Goal: Information Seeking & Learning: Find specific fact

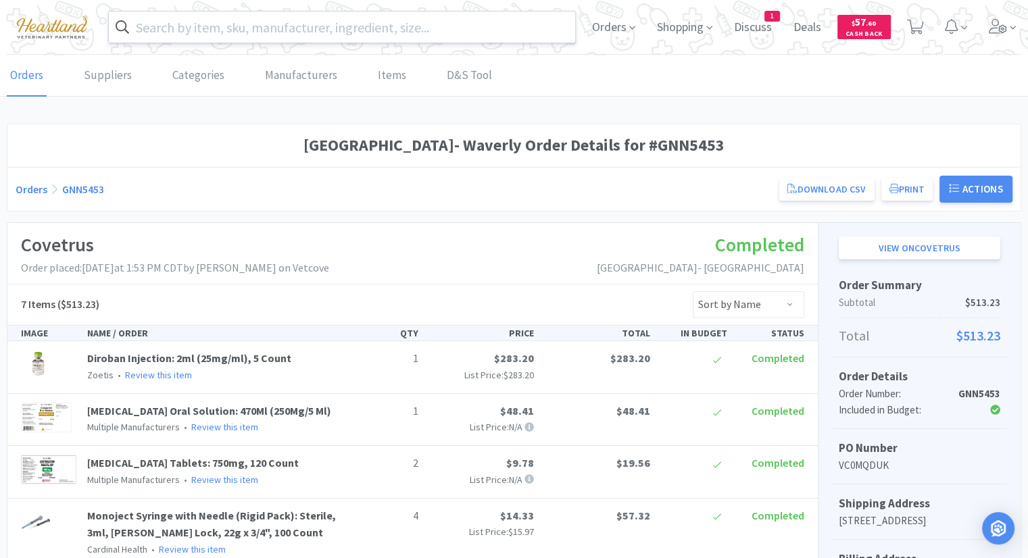
drag, startPoint x: 0, startPoint y: 0, endPoint x: 138, endPoint y: 22, distance: 140.3
click at [138, 22] on input "text" at bounding box center [342, 26] width 466 height 31
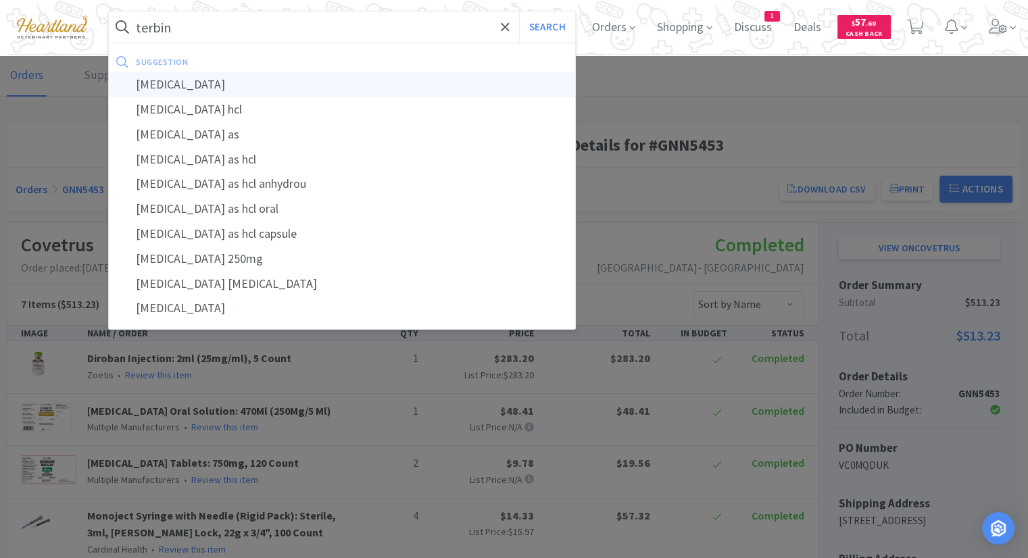
click at [241, 91] on div "[MEDICAL_DATA]" at bounding box center [342, 84] width 466 height 25
type input "[MEDICAL_DATA]"
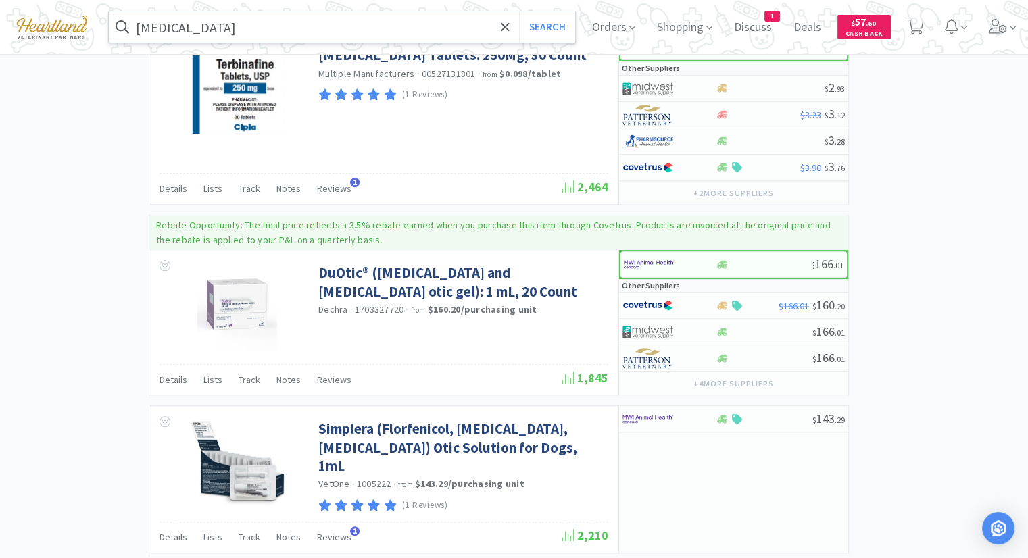
scroll to position [1148, 0]
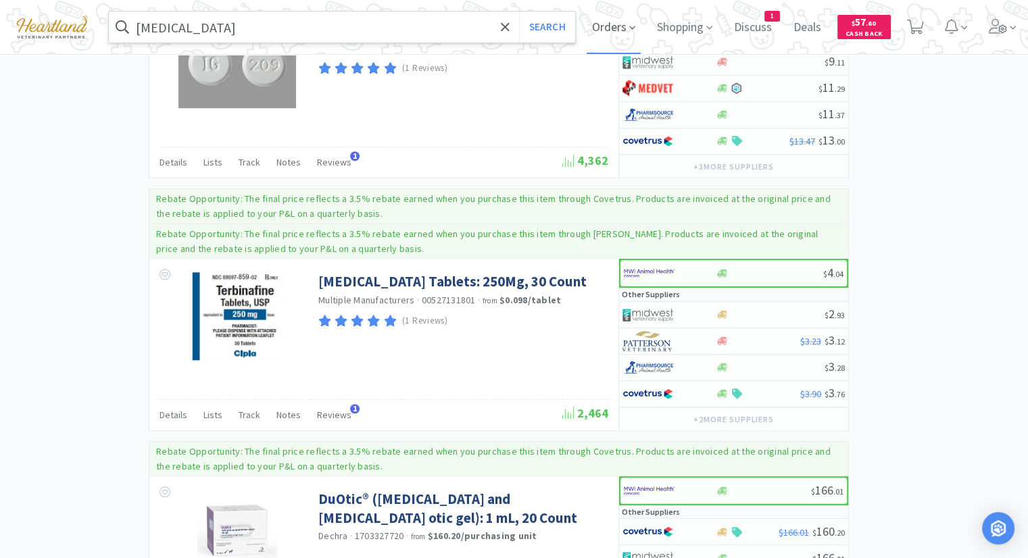
click at [624, 32] on span "Orders" at bounding box center [613, 27] width 54 height 54
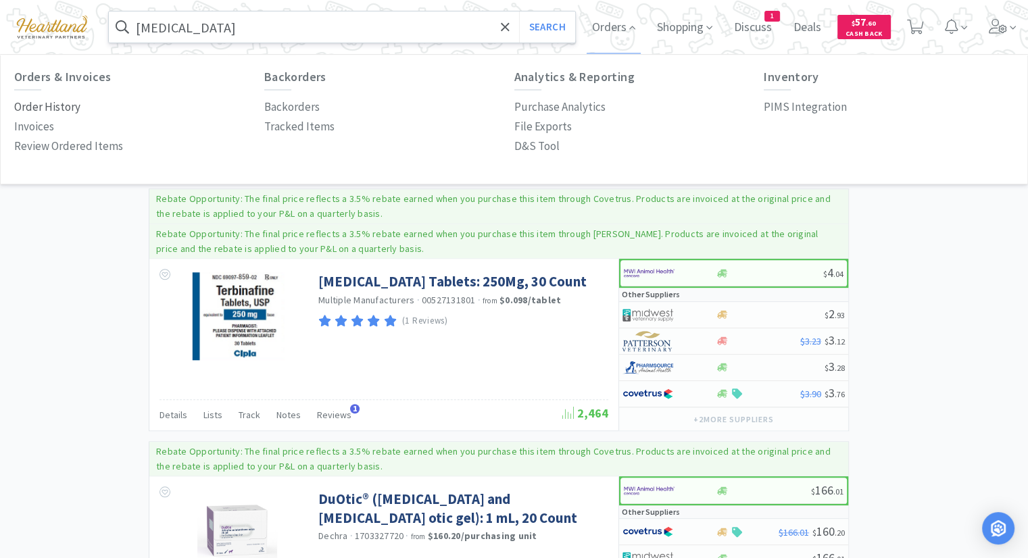
click at [41, 106] on p "Order History" at bounding box center [47, 107] width 66 height 18
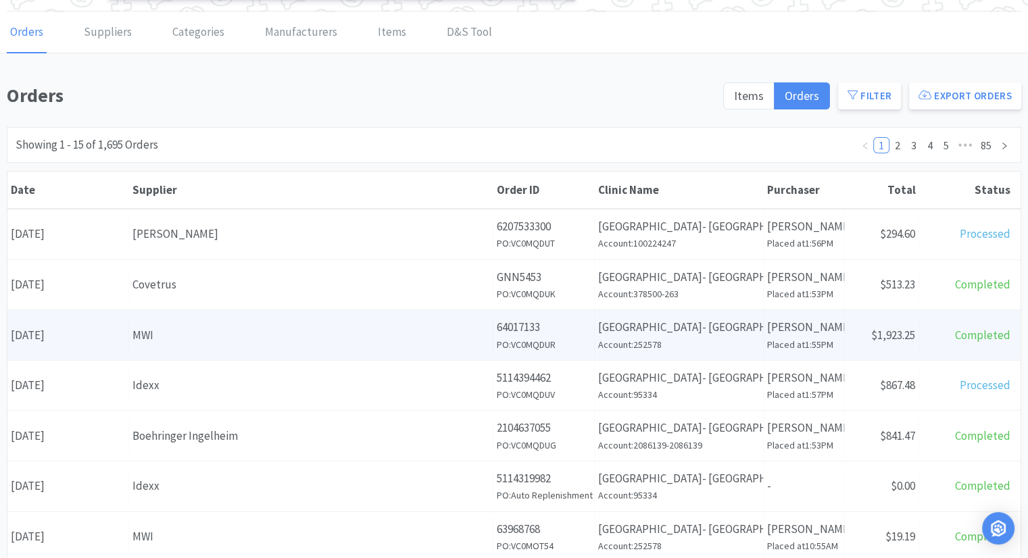
scroll to position [68, 0]
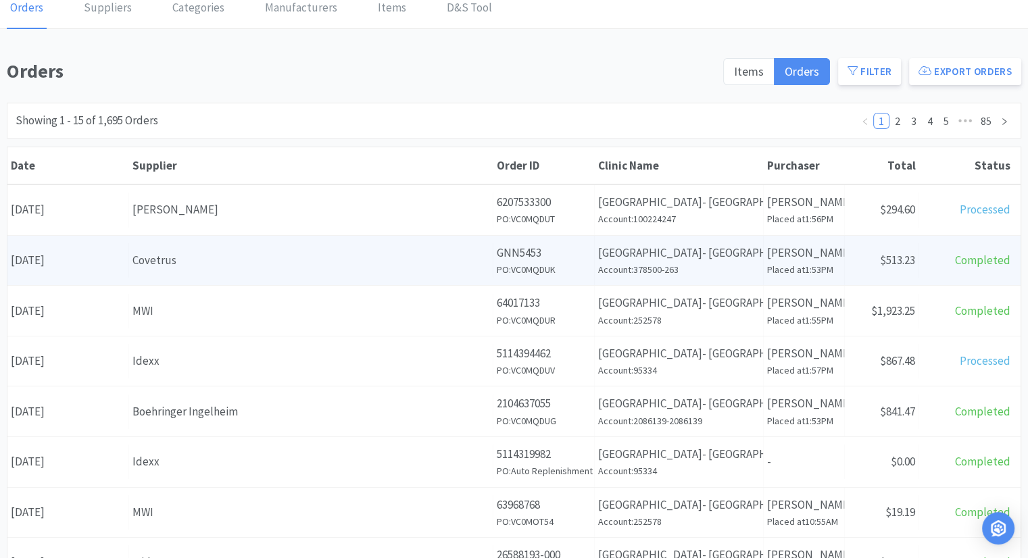
click at [135, 259] on div "Covetrus" at bounding box center [310, 260] width 357 height 18
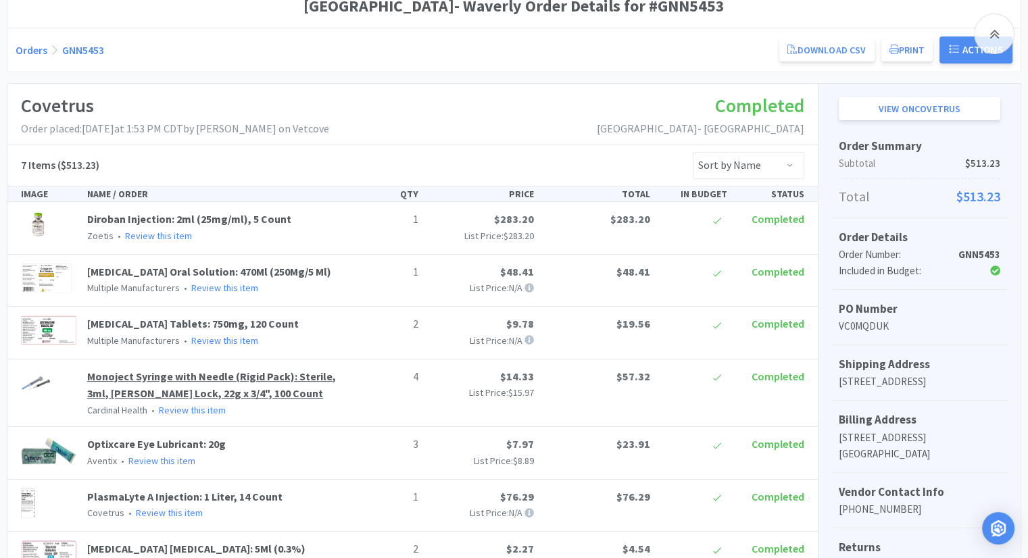
scroll to position [89, 0]
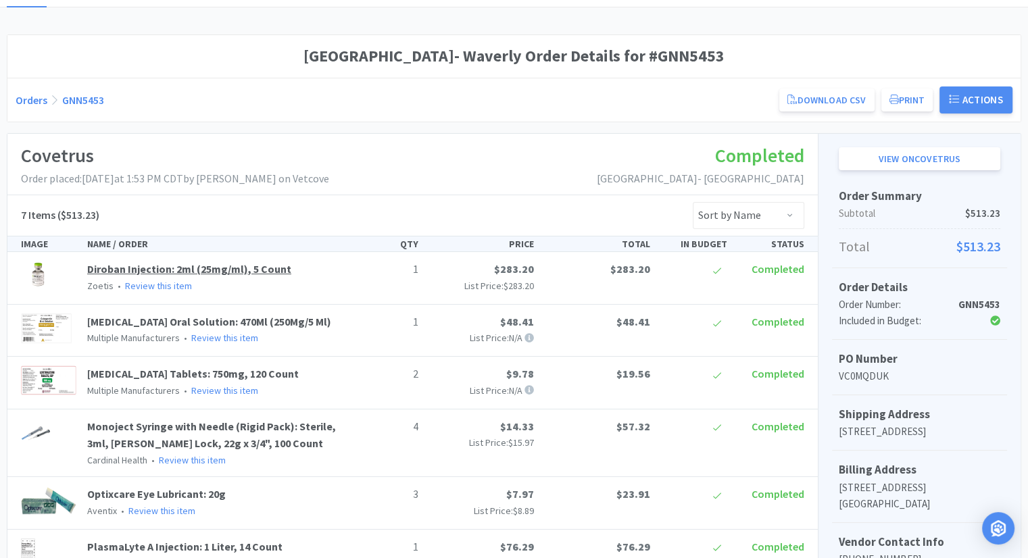
click at [184, 273] on link "Diroban Injection: 2ml (25mg/ml), 5 Count" at bounding box center [189, 269] width 204 height 14
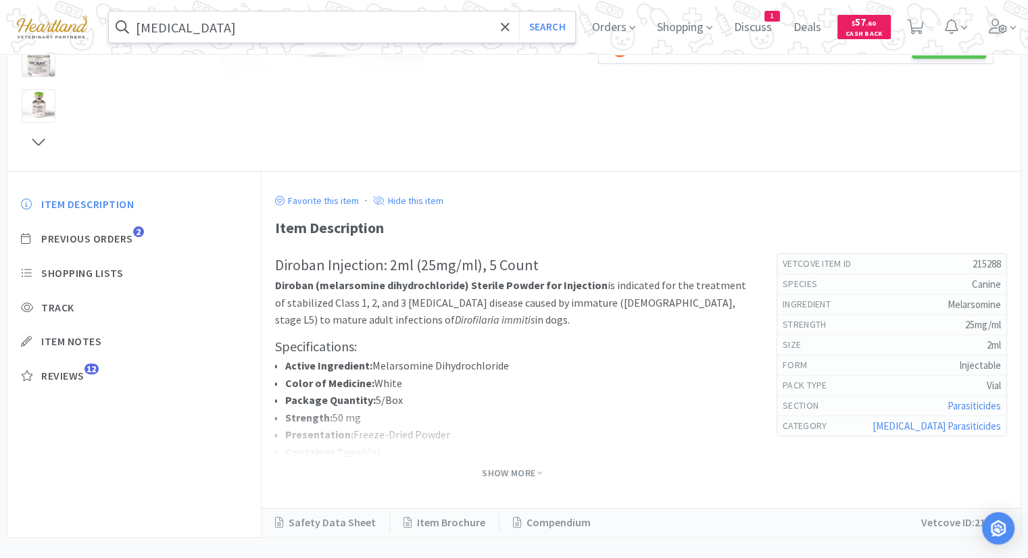
scroll to position [325, 0]
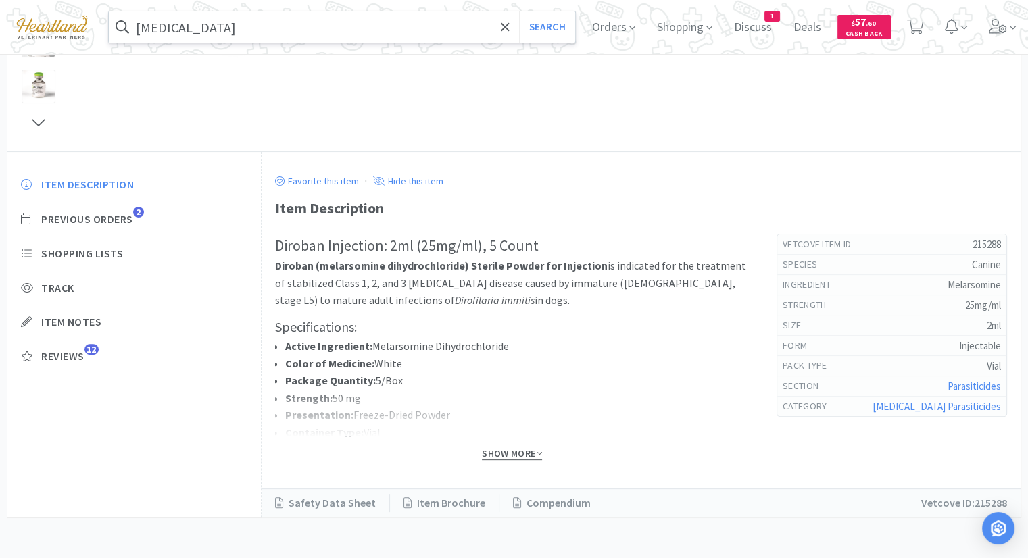
click at [523, 455] on span "Show More" at bounding box center [512, 453] width 60 height 13
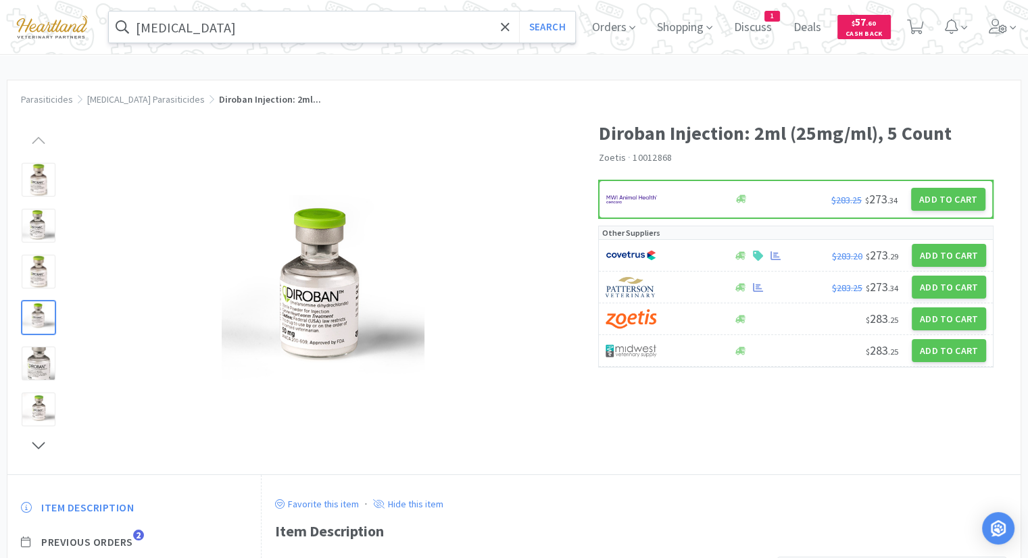
scroll to position [0, 0]
